Goal: Download file/media

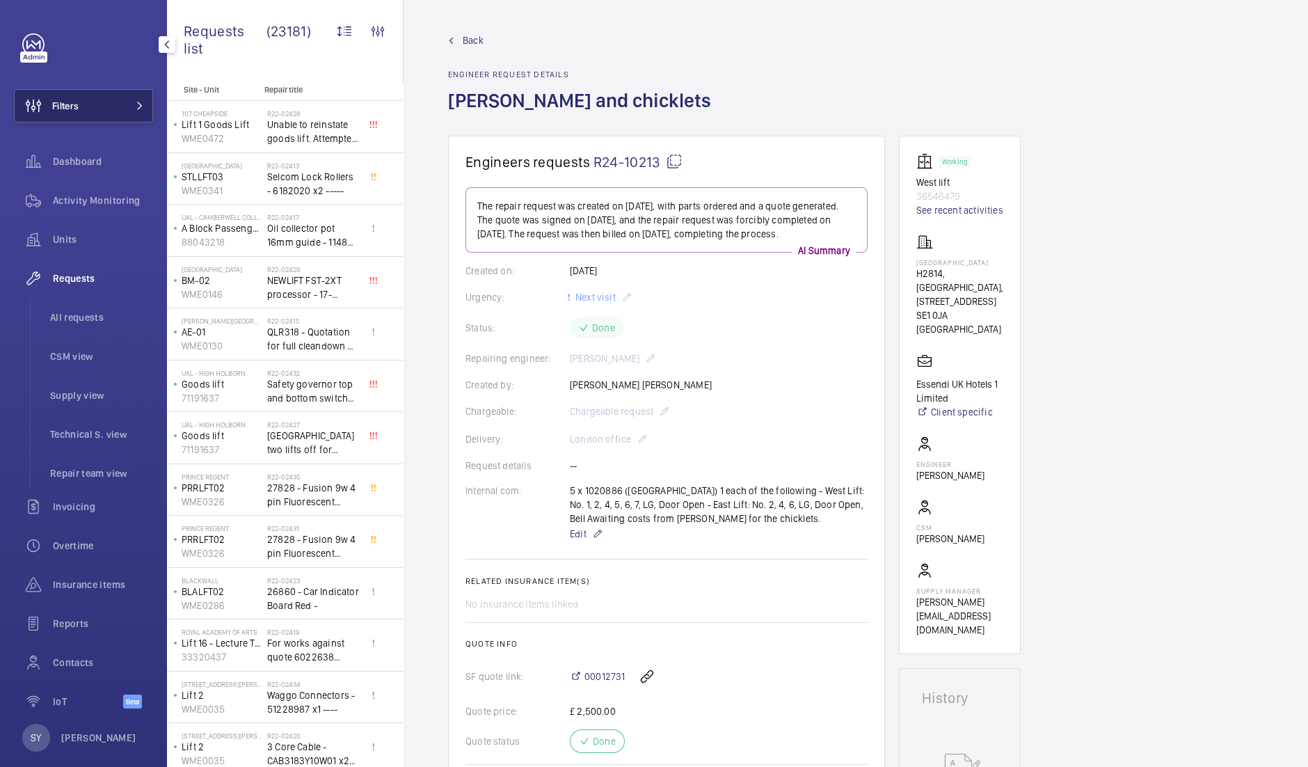
scroll to position [886, 0]
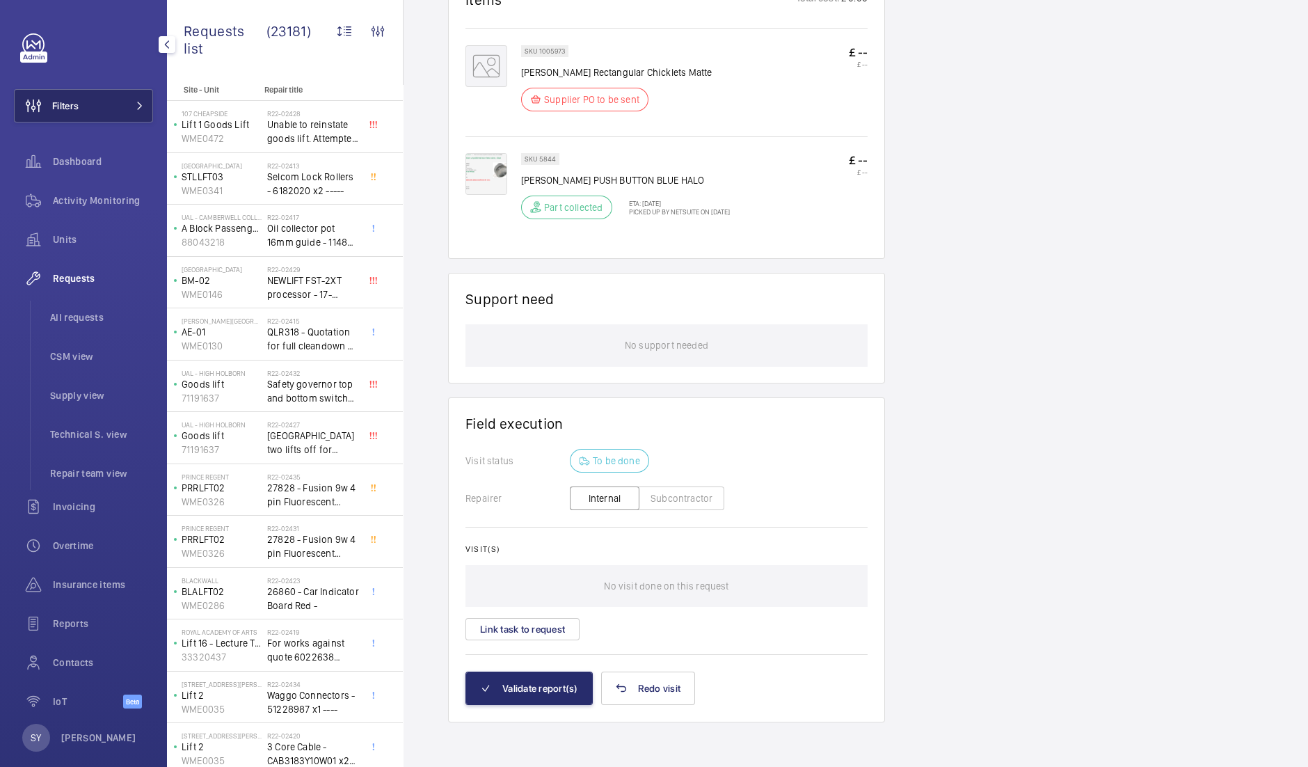
click at [79, 116] on span "Filters" at bounding box center [47, 105] width 64 height 33
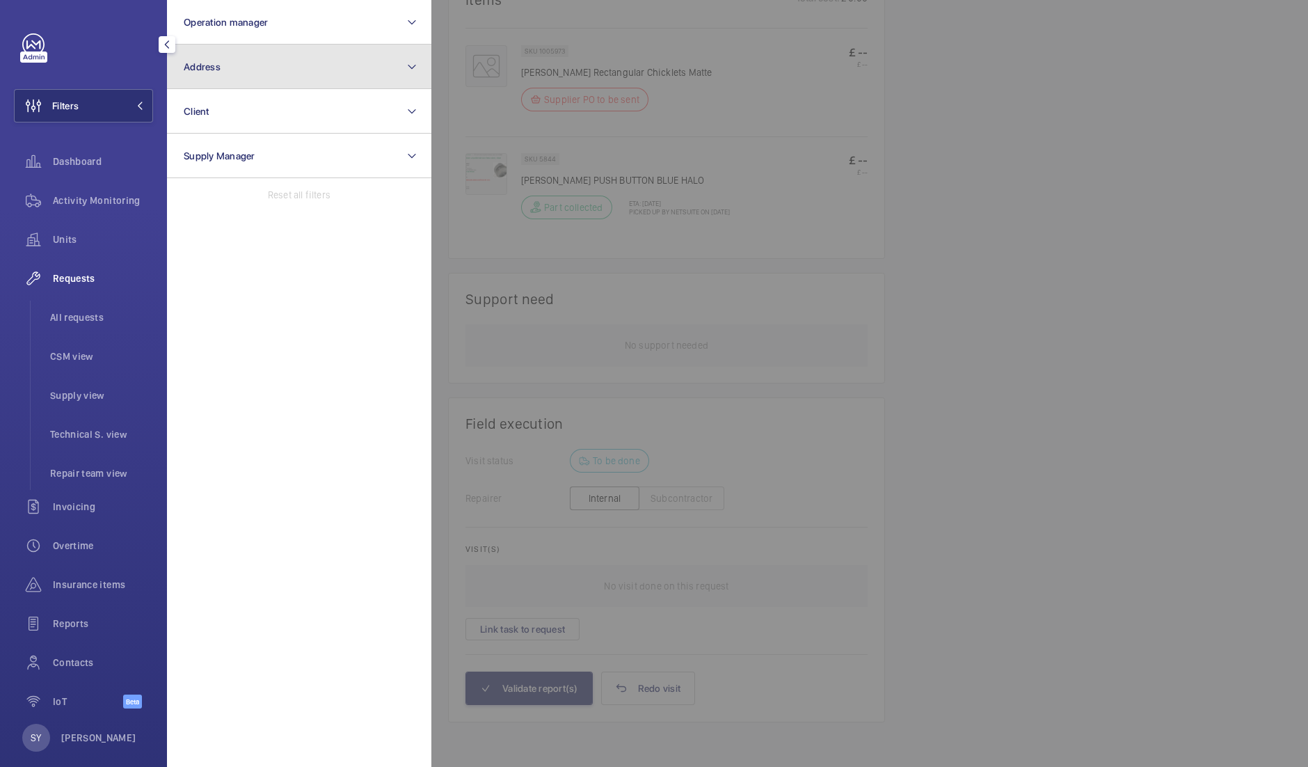
click at [237, 69] on button "Address" at bounding box center [299, 67] width 264 height 45
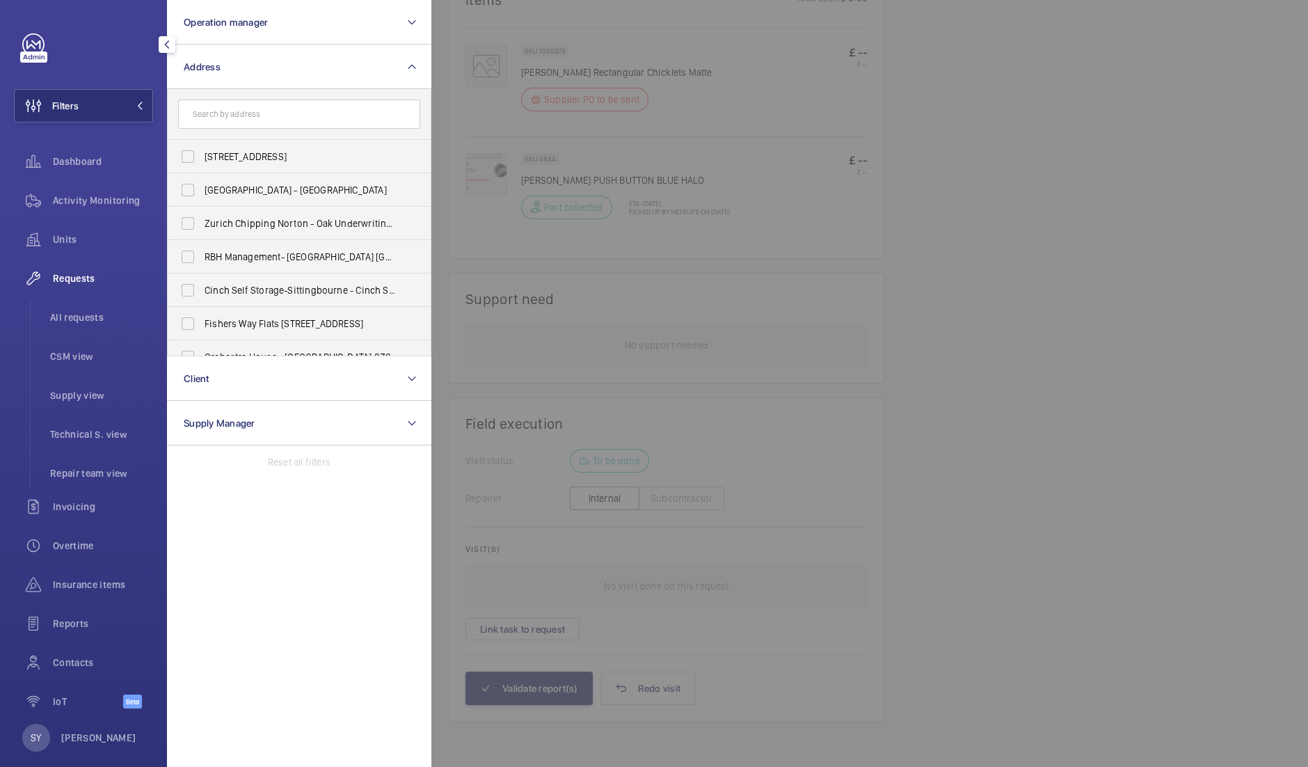
click at [292, 106] on input "text" at bounding box center [299, 114] width 242 height 29
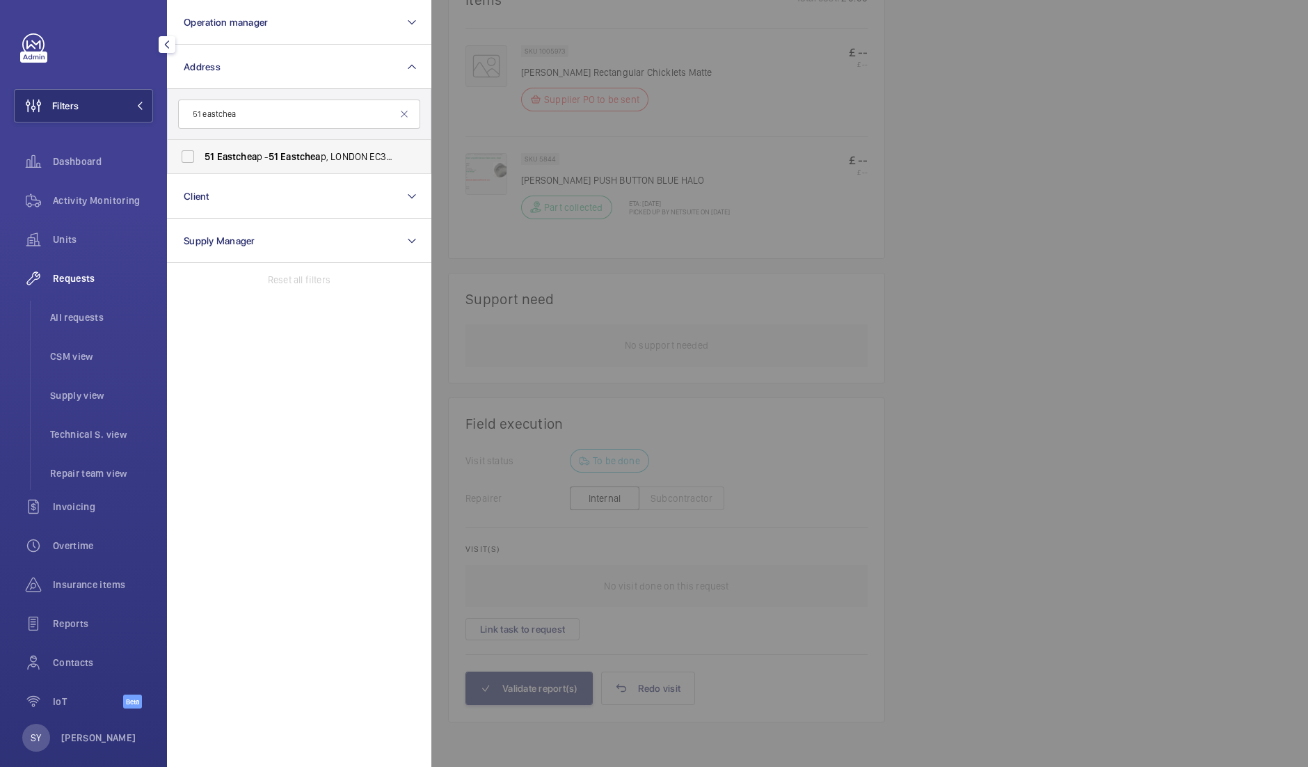
type input "51 eastchea"
click at [307, 151] on span "Eastchea" at bounding box center [300, 156] width 40 height 11
click at [202, 151] on input "[STREET_ADDRESS]" at bounding box center [188, 157] width 28 height 28
checkbox input "true"
click at [925, 235] on div at bounding box center [1085, 383] width 1308 height 767
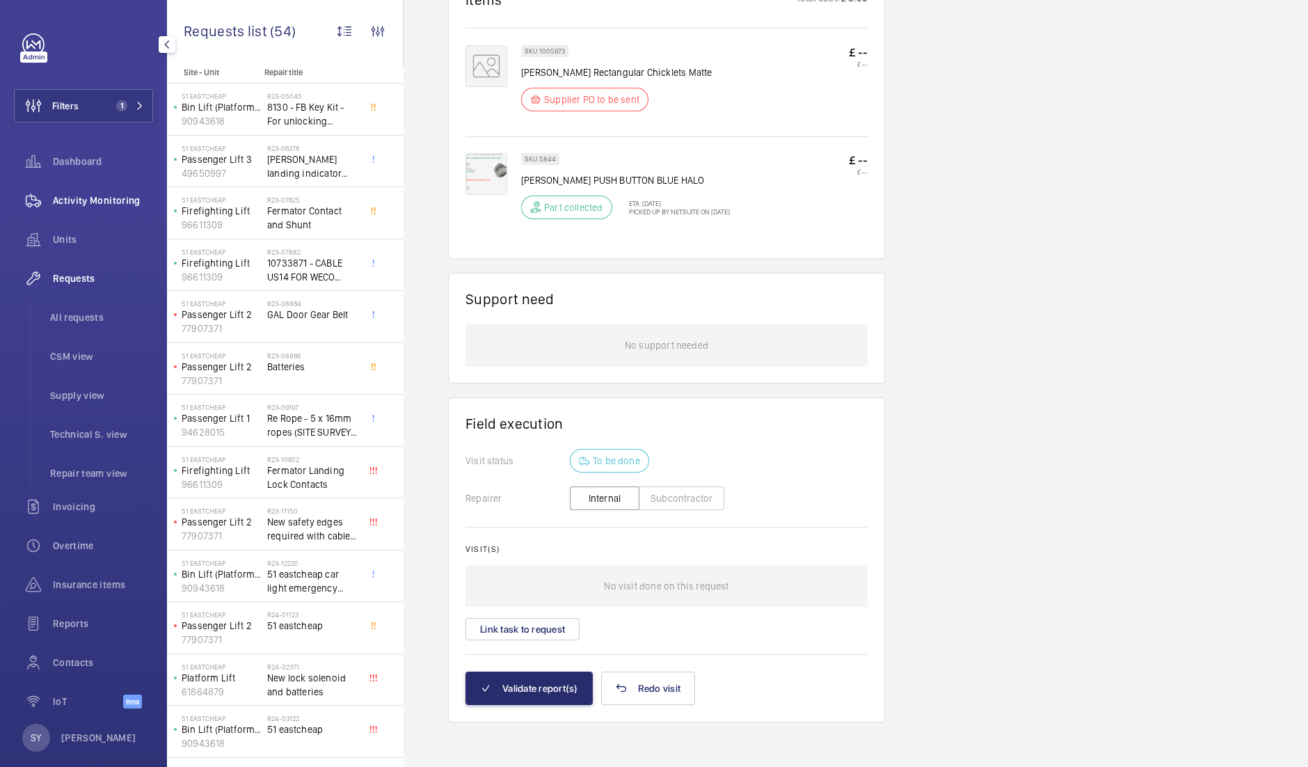
click at [79, 191] on div "Activity Monitoring" at bounding box center [83, 200] width 139 height 33
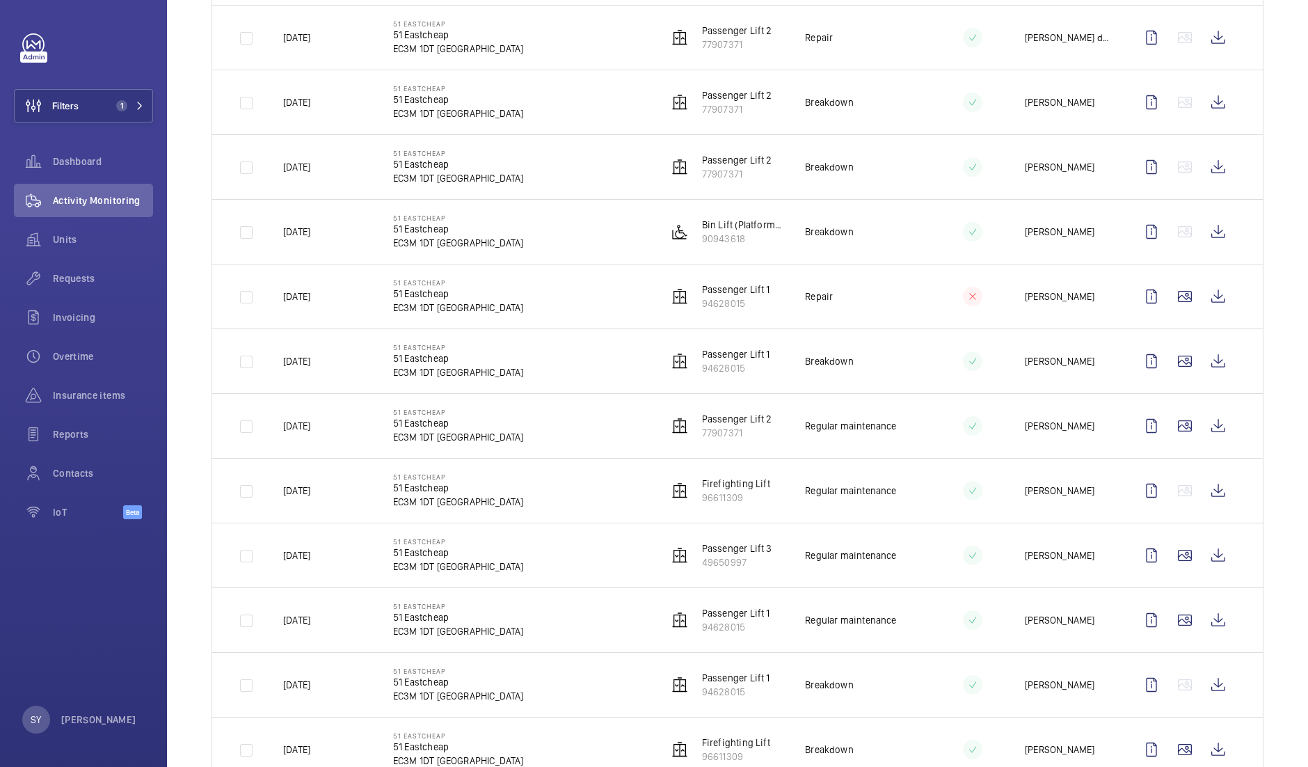
scroll to position [1108, 0]
click at [1205, 479] on wm-front-icon-button at bounding box center [1218, 489] width 33 height 33
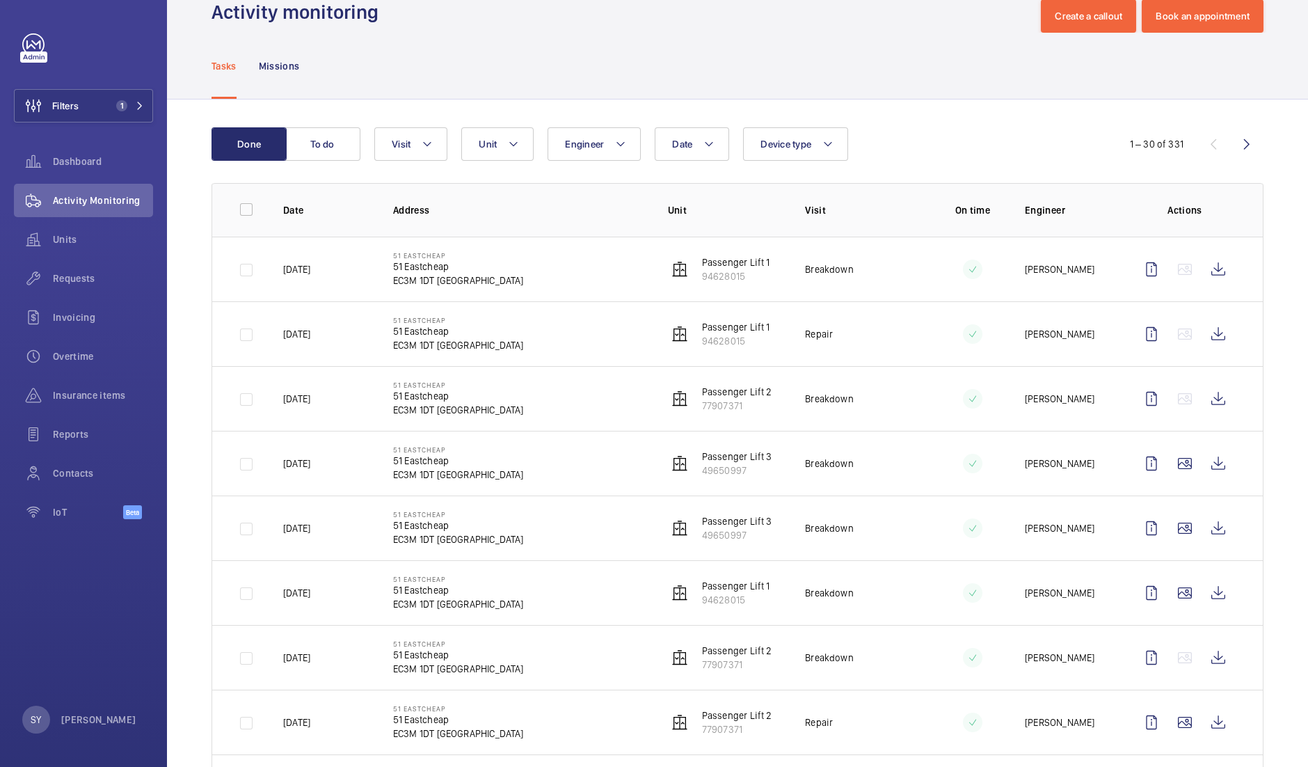
scroll to position [0, 0]
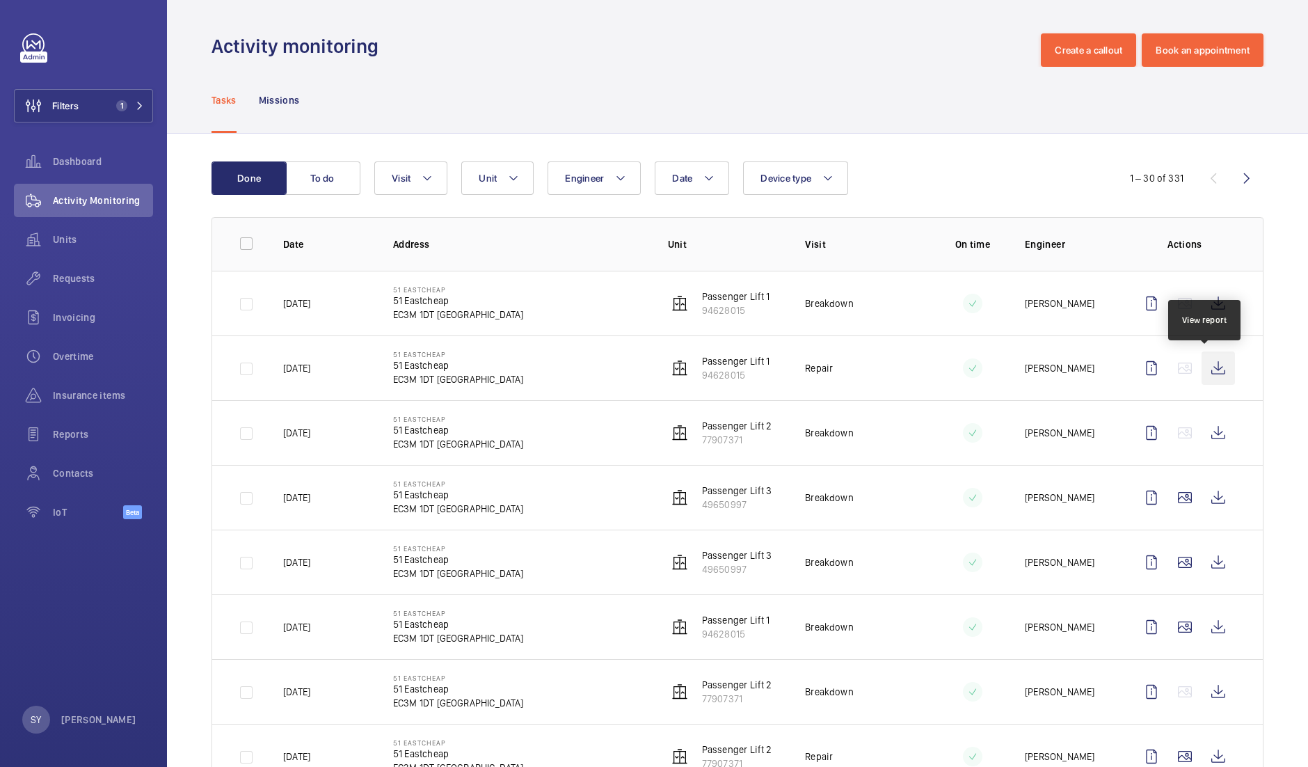
click at [1209, 365] on wm-front-icon-button at bounding box center [1218, 367] width 33 height 33
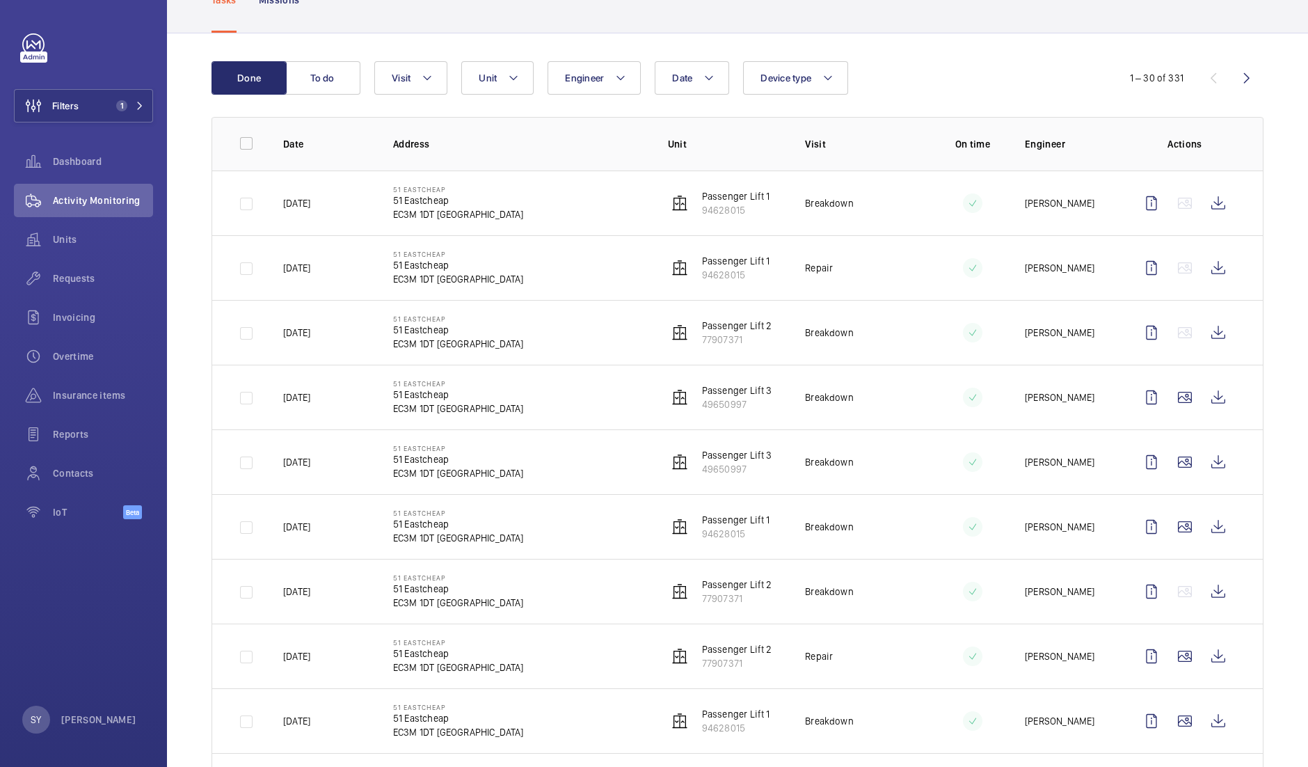
scroll to position [125, 0]
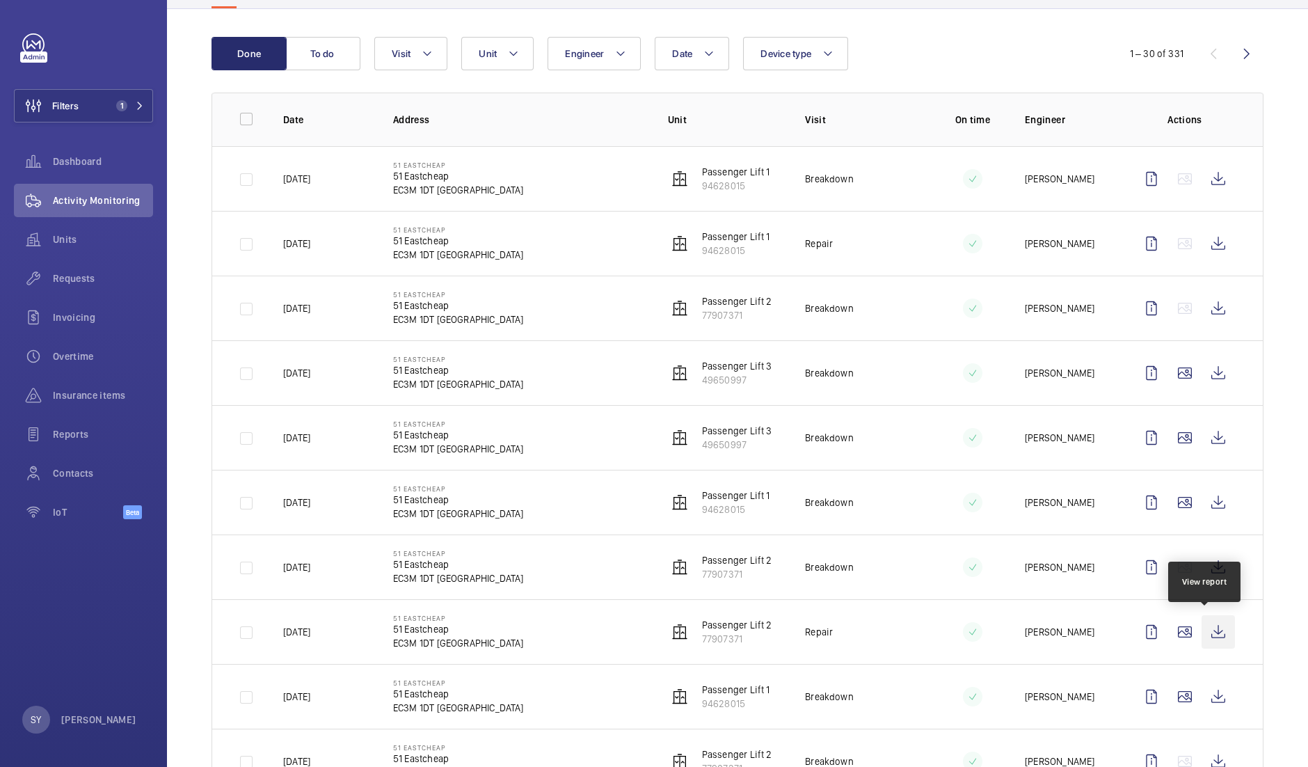
click at [1207, 623] on wm-front-icon-button at bounding box center [1218, 631] width 33 height 33
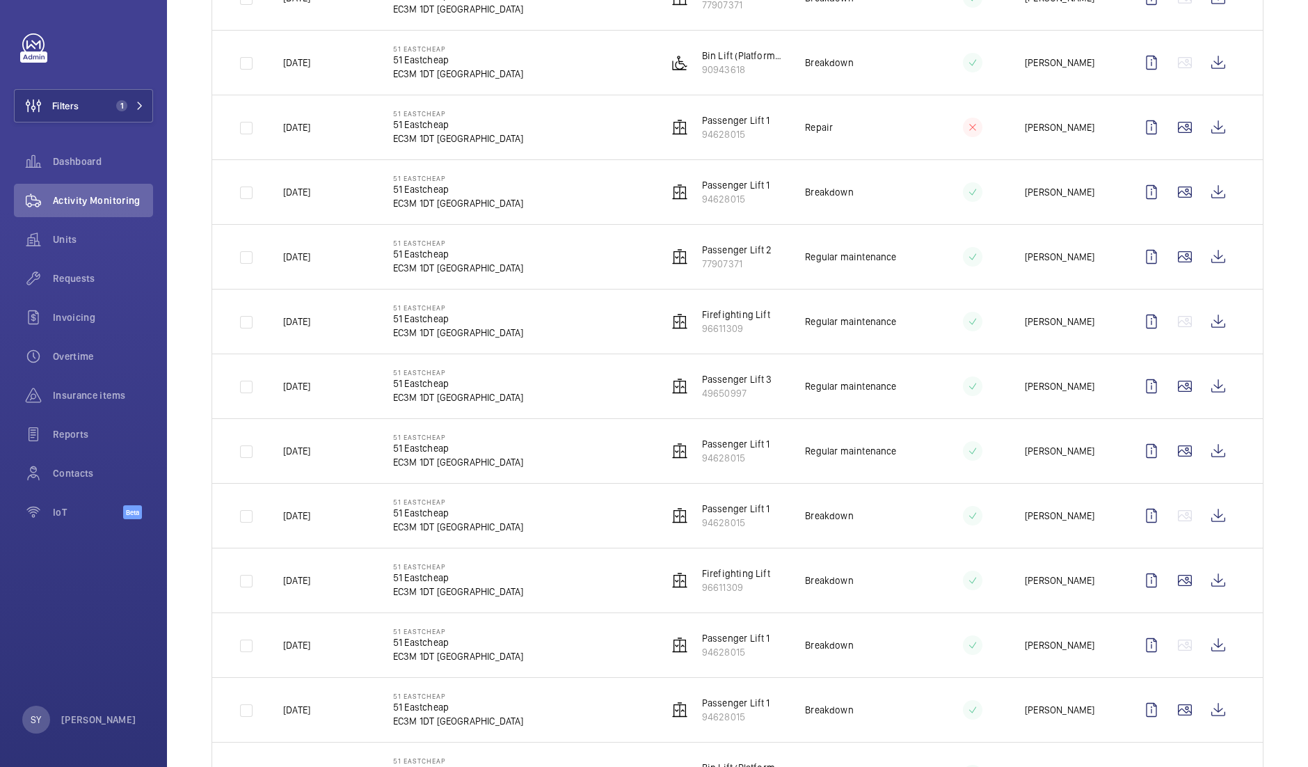
scroll to position [1276, 0]
click at [1207, 382] on wm-front-icon-button at bounding box center [1218, 386] width 33 height 33
click at [1202, 440] on wm-front-icon-button at bounding box center [1218, 450] width 33 height 33
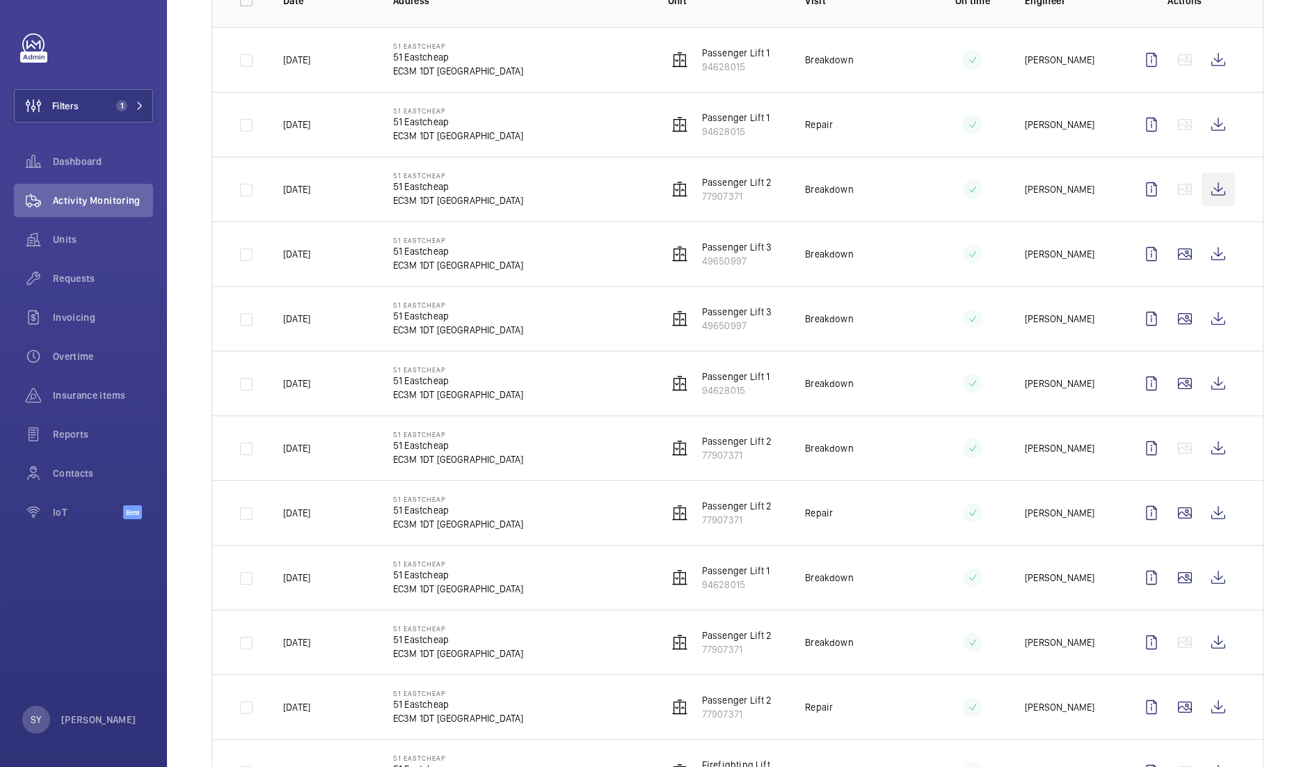
scroll to position [244, 0]
click at [1210, 447] on wm-front-icon-button at bounding box center [1218, 447] width 33 height 33
click at [1202, 186] on wm-front-icon-button at bounding box center [1218, 188] width 33 height 33
click at [1202, 130] on wm-front-icon-button at bounding box center [1218, 123] width 33 height 33
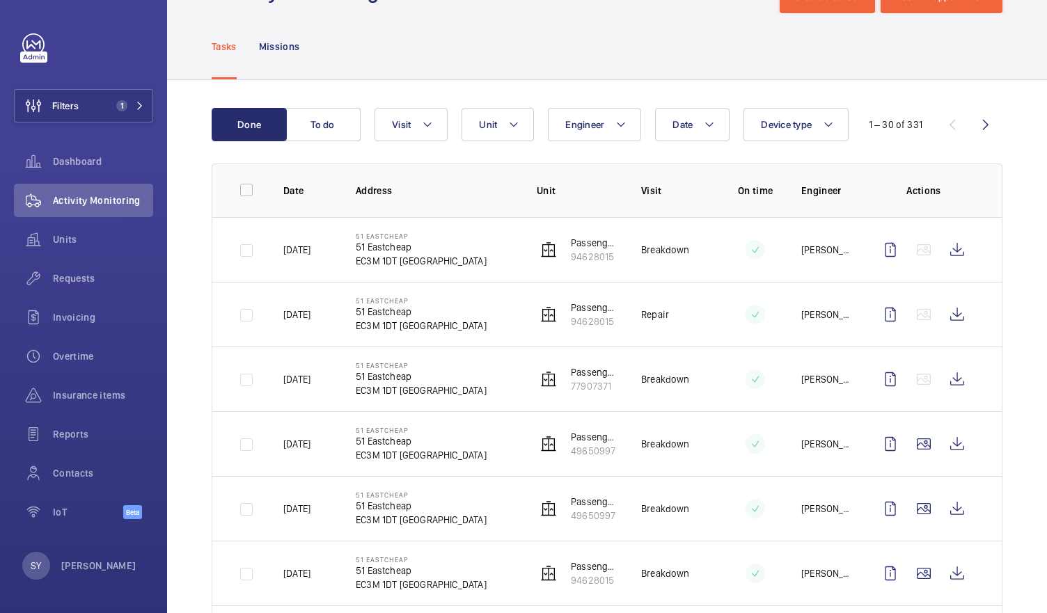
scroll to position [54, 0]
